Goal: Information Seeking & Learning: Learn about a topic

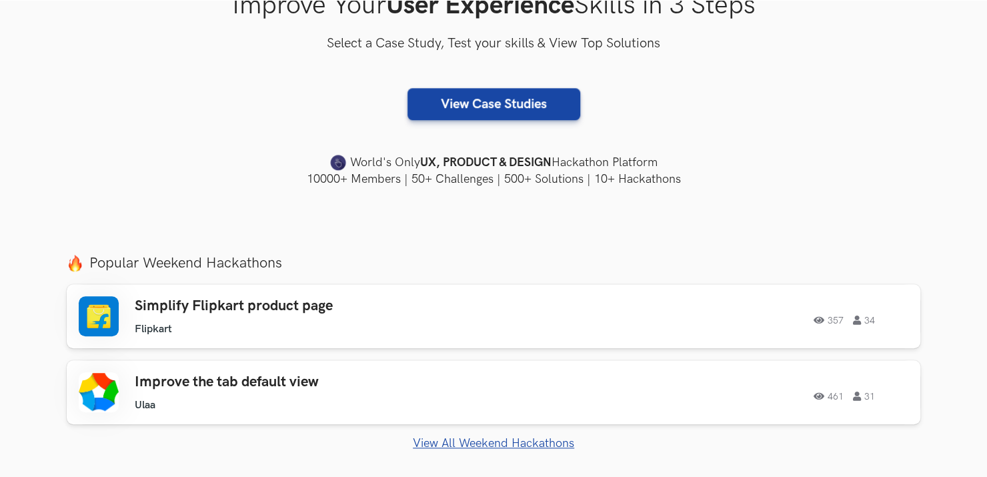
scroll to position [281, 0]
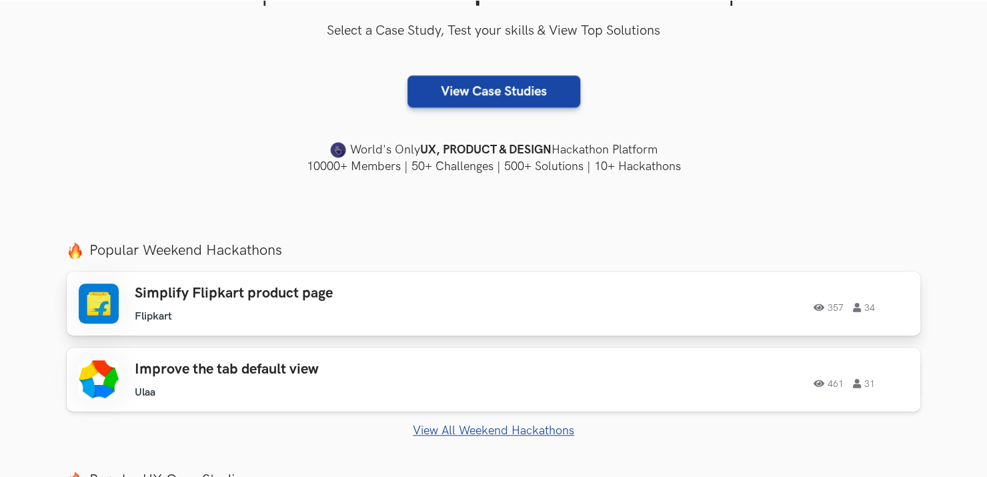
click at [356, 295] on h3 "Simplify Flipkart product page" at bounding box center [324, 293] width 379 height 17
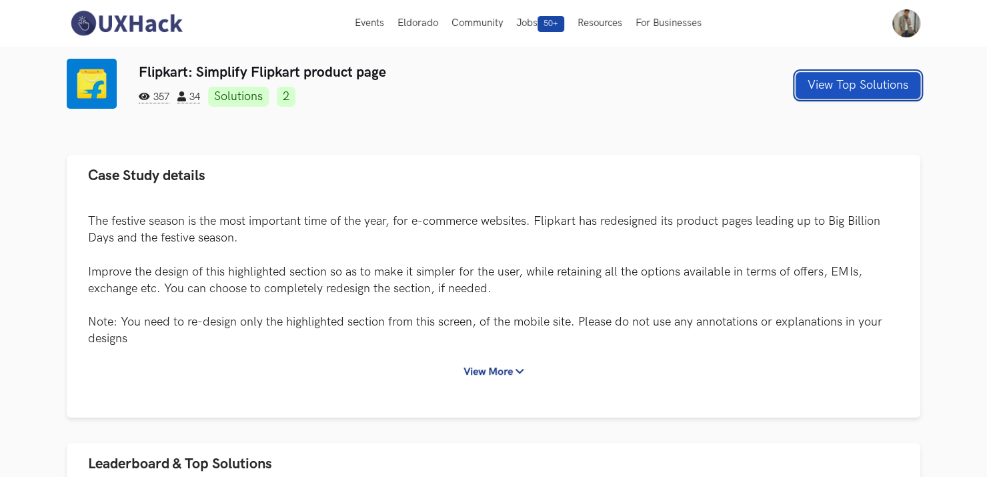
click at [868, 85] on button "View Top Solutions" at bounding box center [858, 85] width 125 height 27
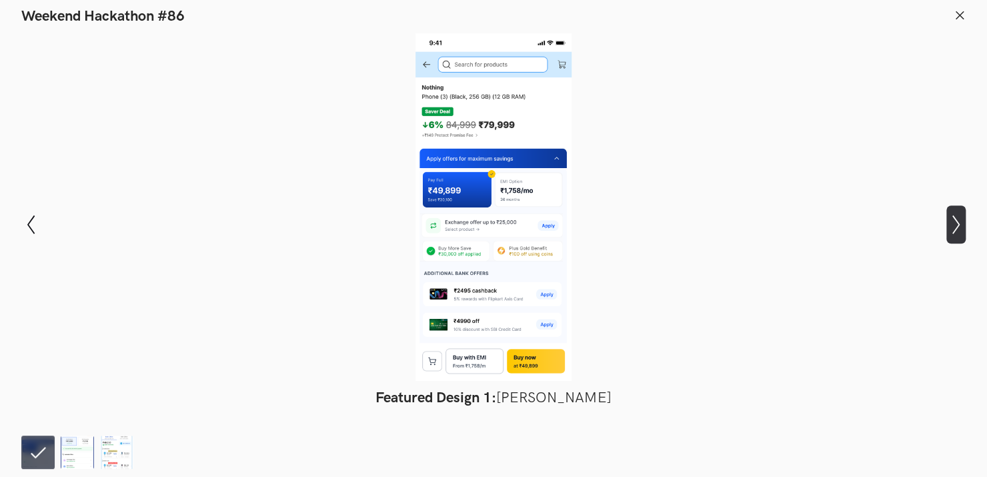
click at [958, 228] on icon "Show next slide" at bounding box center [955, 224] width 19 height 19
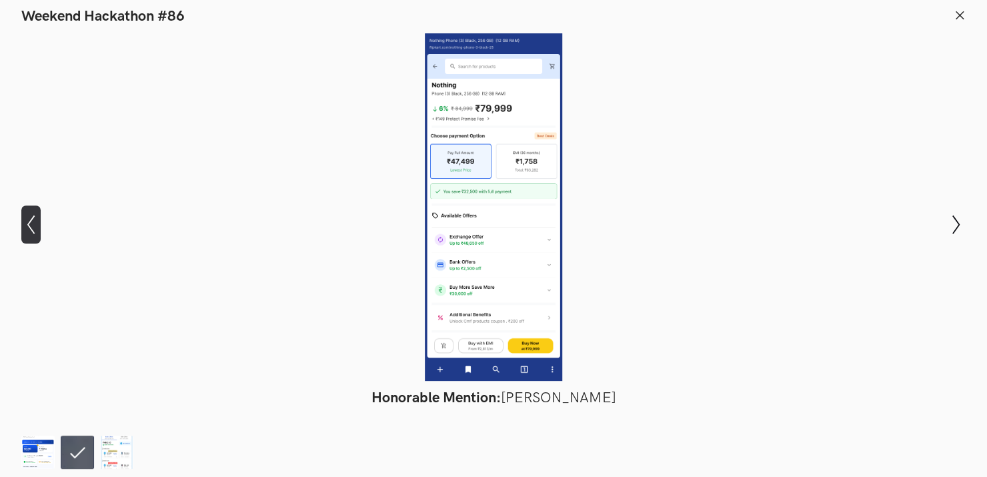
click at [31, 229] on icon "Show previous slide" at bounding box center [30, 224] width 19 height 19
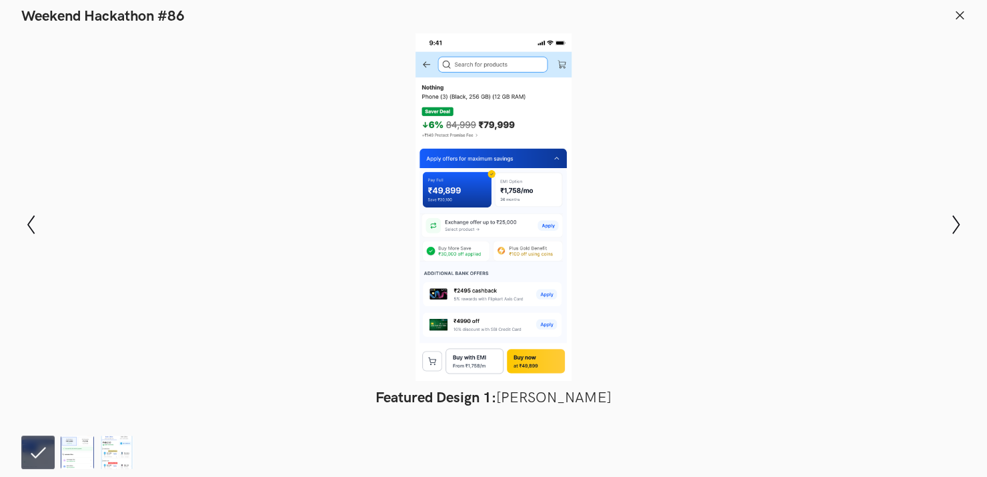
scroll to position [39, 0]
click at [954, 219] on icon "Show next slide" at bounding box center [955, 224] width 19 height 19
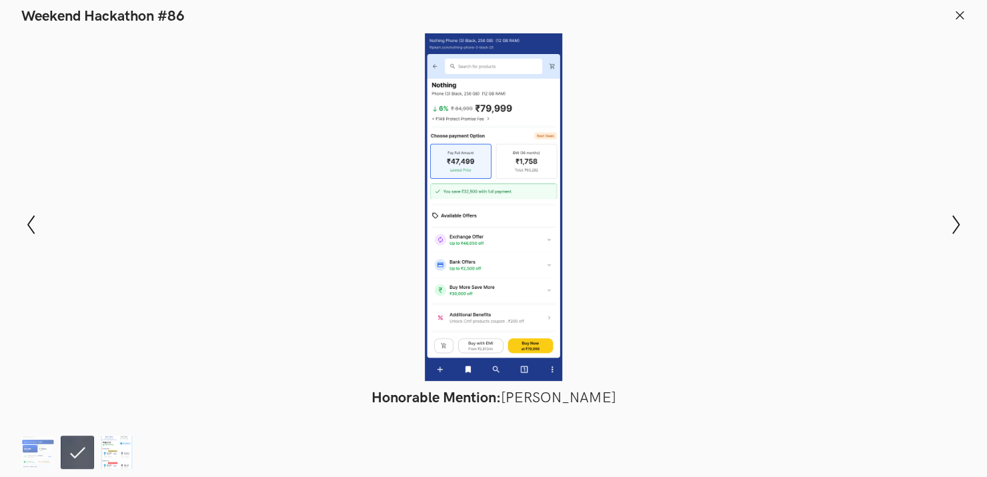
click at [117, 458] on img at bounding box center [116, 452] width 33 height 33
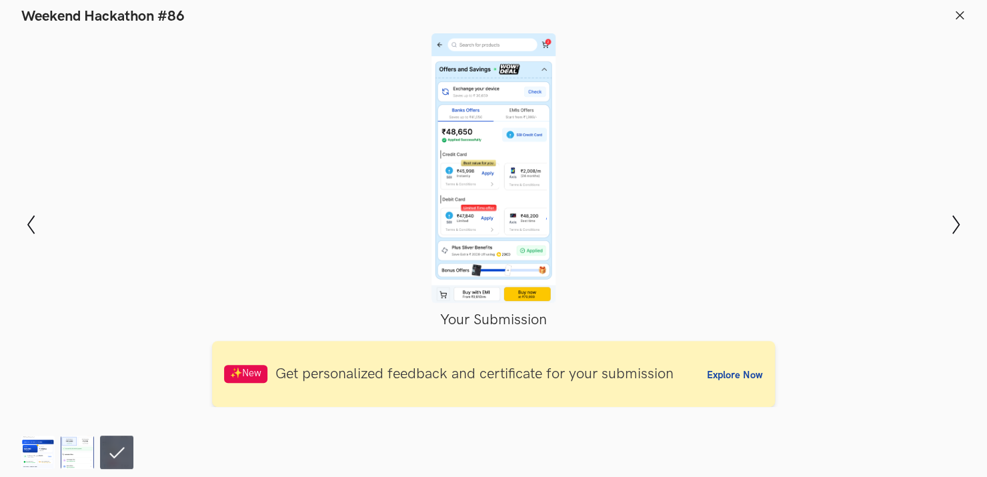
click at [954, 21] on button at bounding box center [960, 16] width 12 height 15
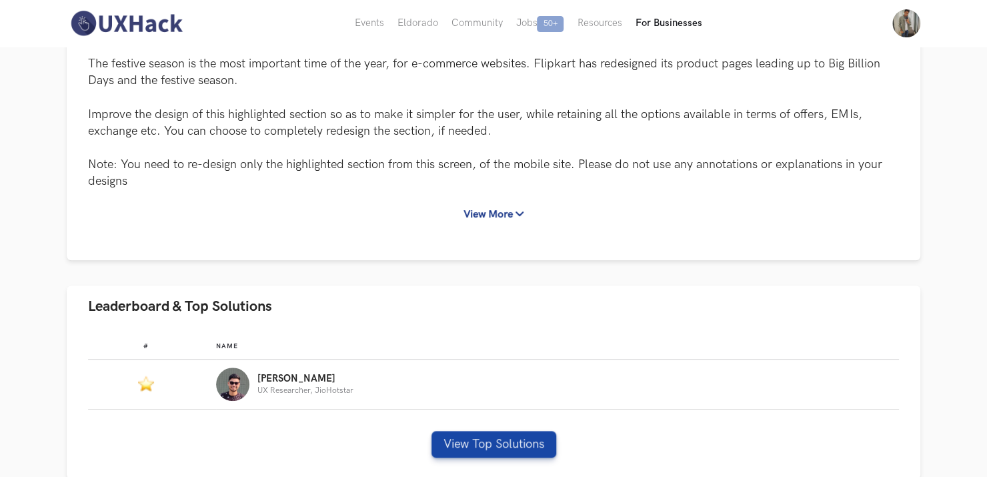
scroll to position [155, 0]
